Goal: Information Seeking & Learning: Compare options

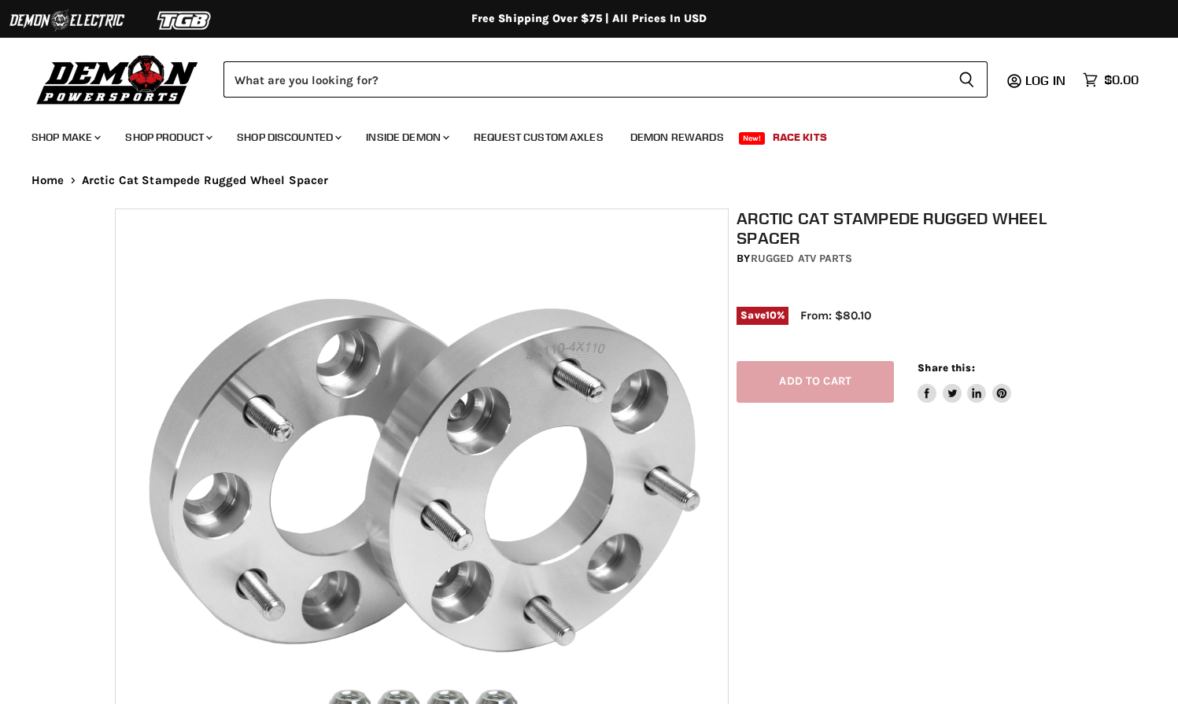
select select "******"
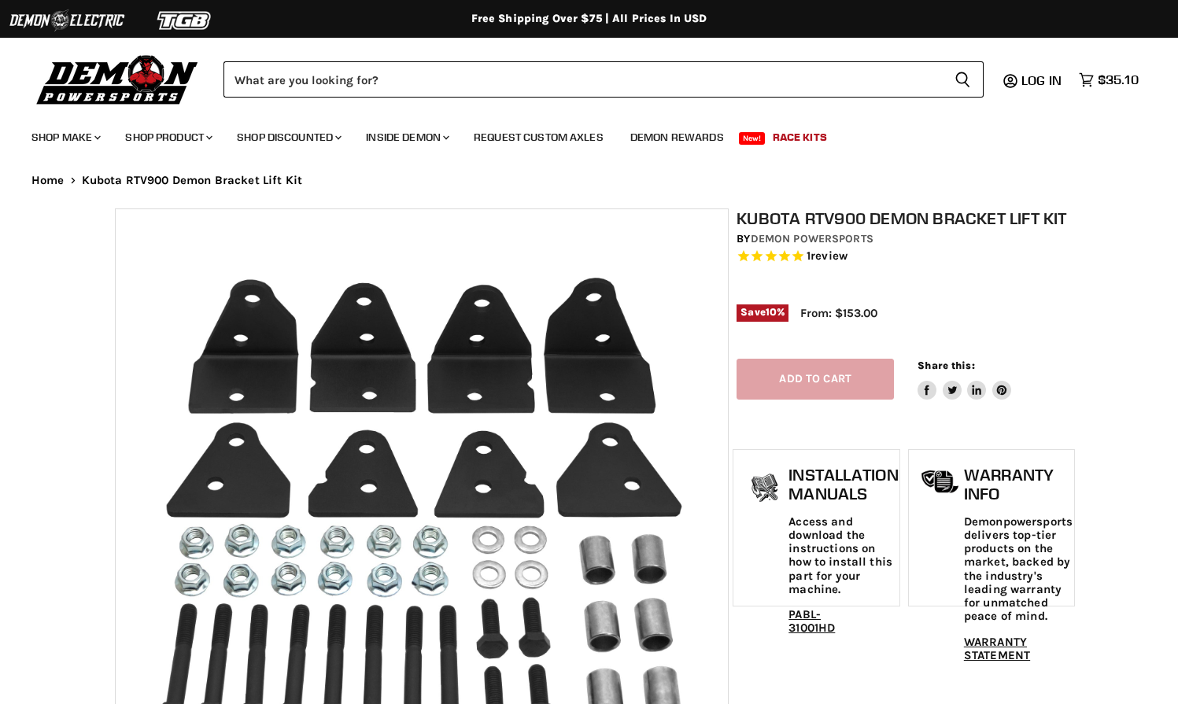
select select "******"
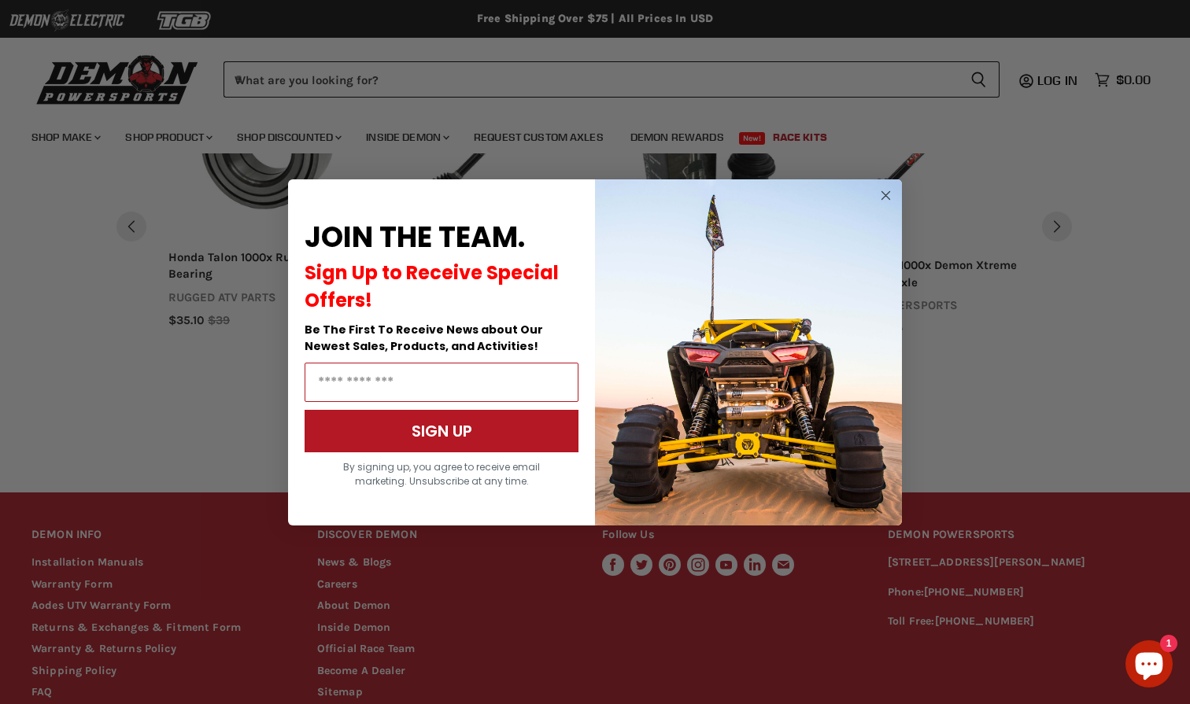
scroll to position [1540, 0]
